Goal: Information Seeking & Learning: Find specific fact

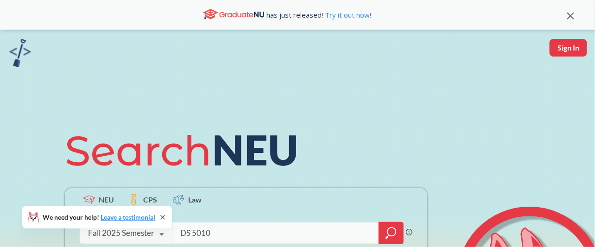
type input "DS 5010"
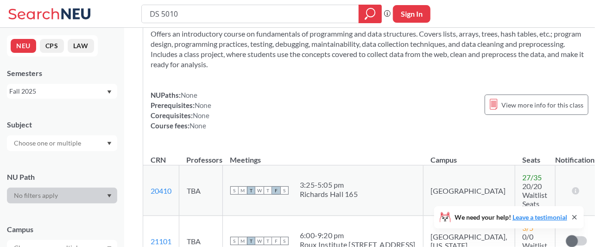
scroll to position [61, 0]
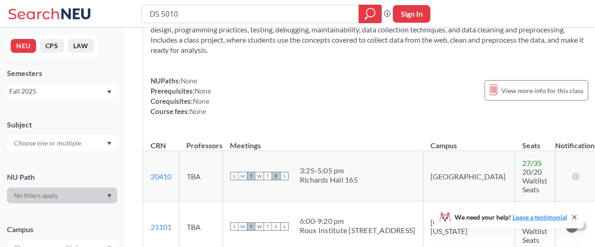
drag, startPoint x: 188, startPoint y: 11, endPoint x: 98, endPoint y: 9, distance: 89.4
click at [98, 9] on div "DS 5010 Phrase search guarantees the exact search appears in the results. Ex. I…" at bounding box center [297, 14] width 595 height 28
type input "INFO 5001"
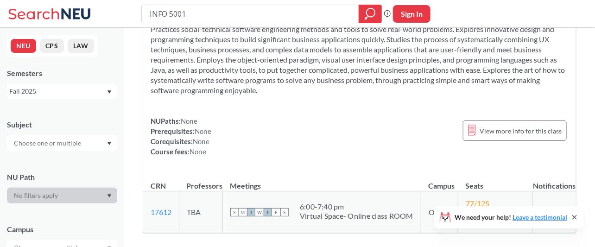
scroll to position [123, 0]
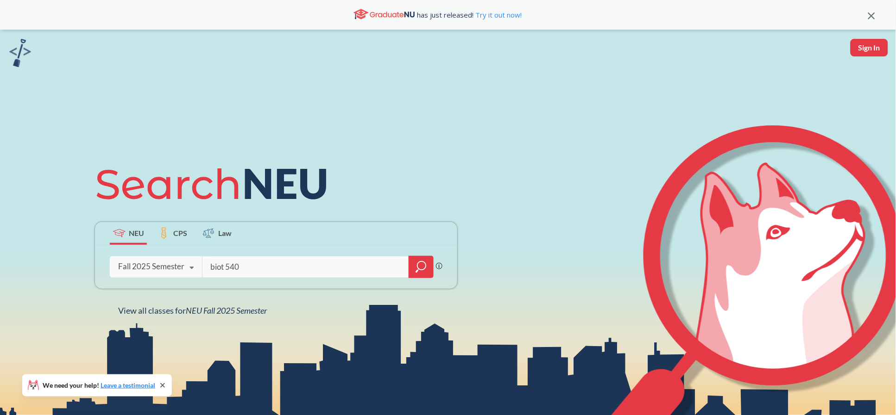
type input "biot 5401"
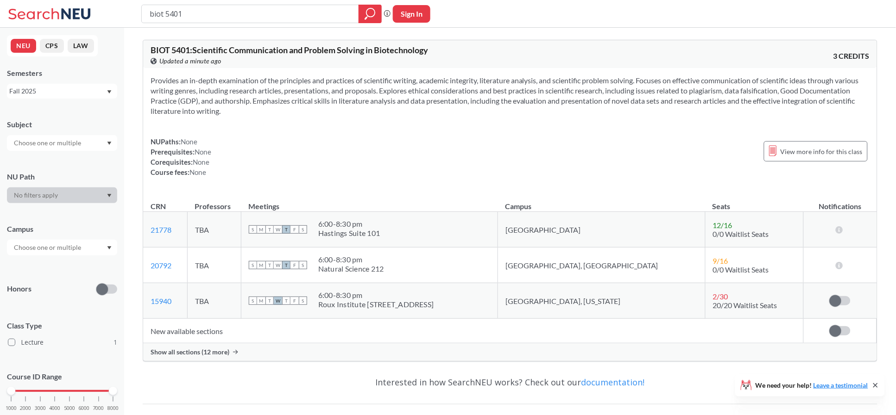
click at [198, 352] on span "Show all sections (12 more)" at bounding box center [190, 352] width 79 height 8
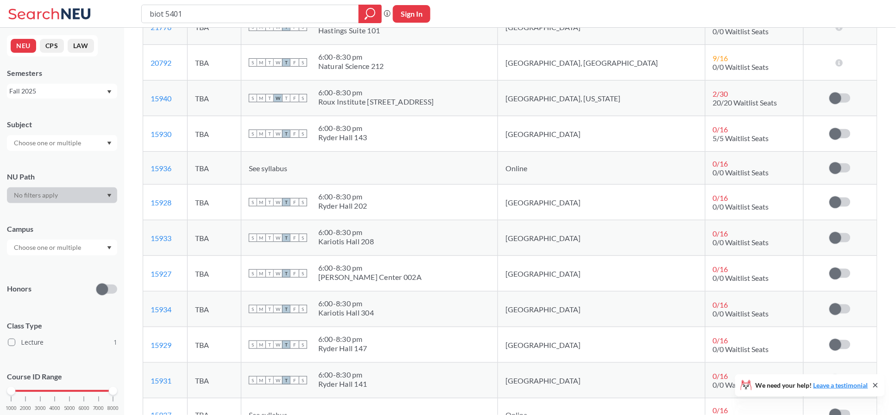
scroll to position [185, 0]
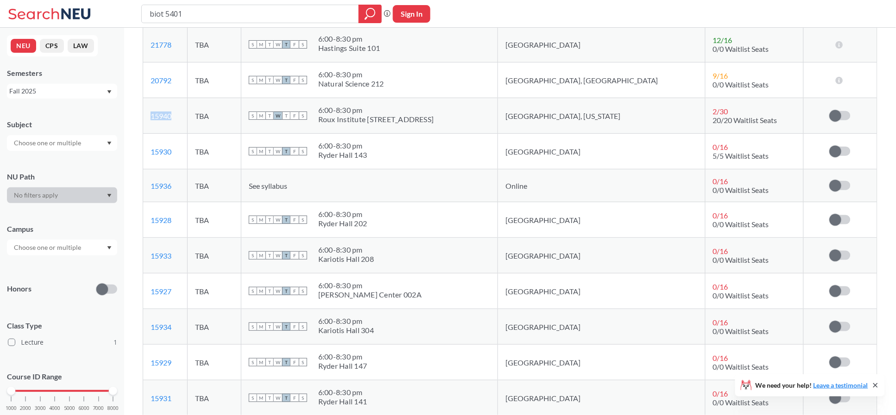
drag, startPoint x: 180, startPoint y: 120, endPoint x: 151, endPoint y: 120, distance: 29.2
click at [151, 120] on td "15940 View this section on Banner." at bounding box center [165, 116] width 44 height 36
copy link "15940"
